Goal: Check status

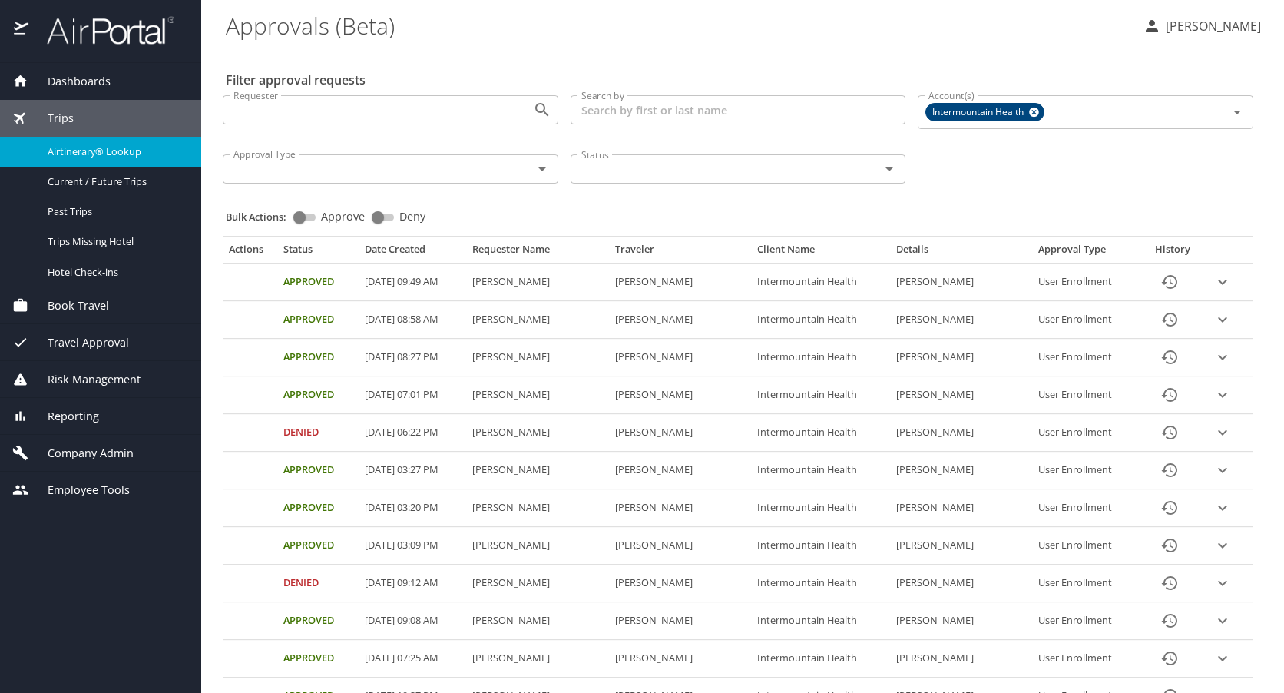
click at [68, 147] on span "Airtinerary® Lookup" at bounding box center [115, 151] width 135 height 15
